Goal: Information Seeking & Learning: Learn about a topic

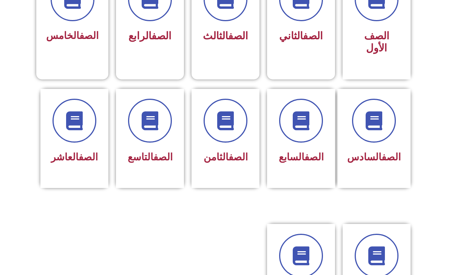
scroll to position [245, 0]
click at [144, 129] on icon at bounding box center [150, 120] width 19 height 19
click at [143, 133] on span at bounding box center [150, 121] width 44 height 44
click at [147, 135] on span at bounding box center [150, 121] width 44 height 44
click at [152, 138] on span at bounding box center [150, 121] width 44 height 44
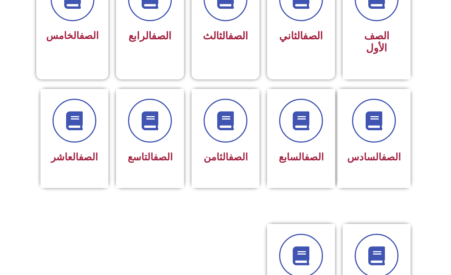
click at [141, 142] on span at bounding box center [150, 121] width 44 height 44
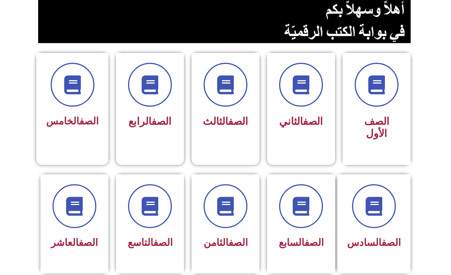
scroll to position [160, 0]
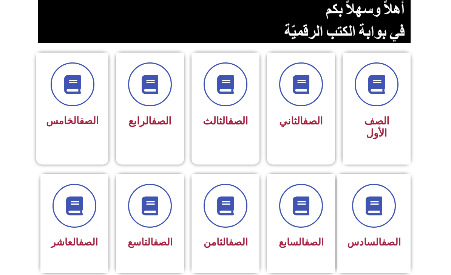
click at [144, 210] on icon at bounding box center [150, 205] width 19 height 19
click at [146, 213] on icon at bounding box center [150, 205] width 19 height 19
click at [153, 245] on link "الصف" at bounding box center [162, 241] width 19 height 11
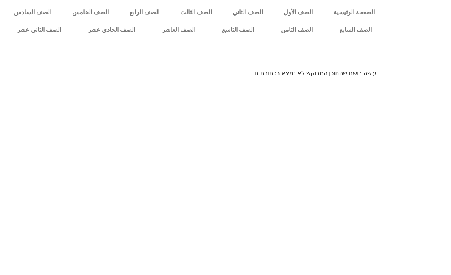
click at [232, 26] on link "الصف التاسع" at bounding box center [238, 29] width 59 height 17
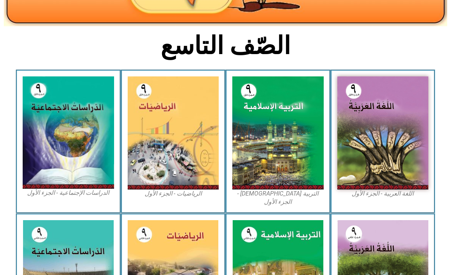
scroll to position [163, 0]
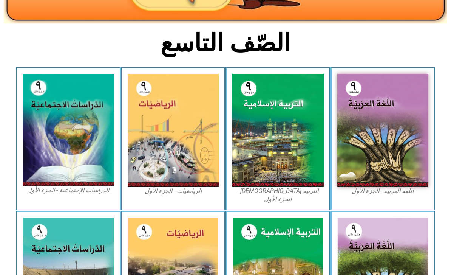
click at [286, 144] on img at bounding box center [277, 130] width 91 height 113
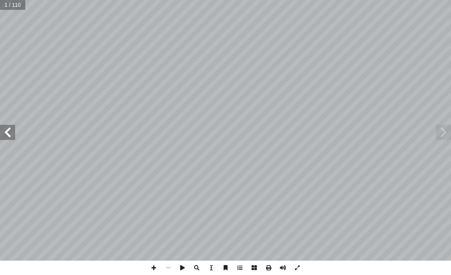
click at [439, 132] on span at bounding box center [443, 132] width 15 height 15
click at [446, 133] on span at bounding box center [443, 132] width 15 height 15
click at [438, 136] on span at bounding box center [443, 132] width 15 height 15
click at [443, 135] on span at bounding box center [443, 132] width 15 height 15
click at [438, 137] on span at bounding box center [443, 132] width 15 height 15
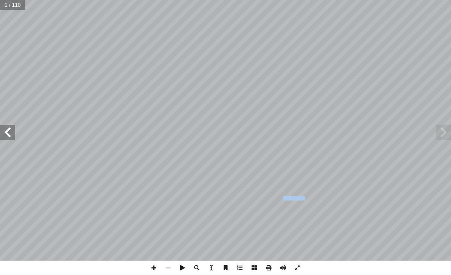
click at [5, 139] on span at bounding box center [7, 132] width 15 height 15
click at [5, 137] on span at bounding box center [7, 132] width 15 height 15
click at [11, 138] on span at bounding box center [7, 132] width 15 height 15
click at [15, 138] on span at bounding box center [7, 132] width 15 height 15
click at [11, 134] on span at bounding box center [7, 132] width 15 height 15
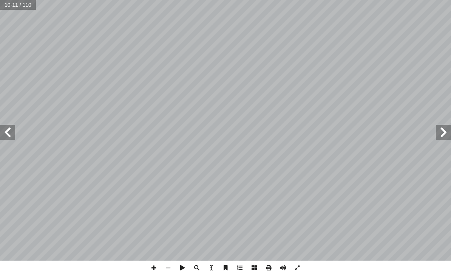
click at [443, 131] on span at bounding box center [443, 132] width 15 height 15
click at [445, 132] on span at bounding box center [443, 132] width 15 height 15
click at [442, 132] on span at bounding box center [443, 132] width 15 height 15
click at [14, 138] on span at bounding box center [7, 132] width 15 height 15
click at [8, 132] on span at bounding box center [7, 132] width 15 height 15
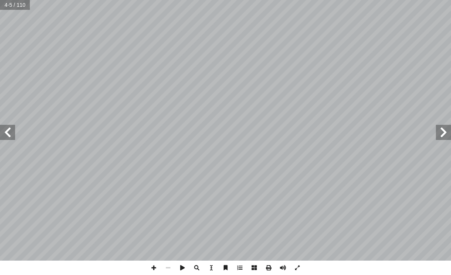
click at [13, 138] on span at bounding box center [7, 132] width 15 height 15
click at [14, 138] on span at bounding box center [7, 132] width 15 height 15
click at [12, 137] on span at bounding box center [7, 132] width 15 height 15
click at [13, 138] on span at bounding box center [7, 132] width 15 height 15
click at [14, 138] on span at bounding box center [7, 132] width 15 height 15
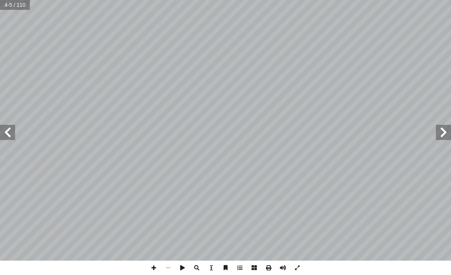
click at [15, 139] on span at bounding box center [7, 132] width 15 height 15
click at [14, 139] on span at bounding box center [7, 132] width 15 height 15
click at [13, 138] on span at bounding box center [7, 132] width 15 height 15
click at [14, 139] on span at bounding box center [7, 132] width 15 height 15
click at [12, 138] on span at bounding box center [7, 132] width 15 height 15
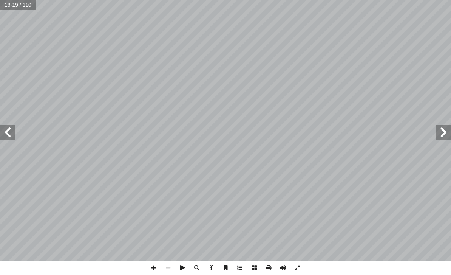
click at [14, 139] on span at bounding box center [7, 132] width 15 height 15
